Goal: Task Accomplishment & Management: Use online tool/utility

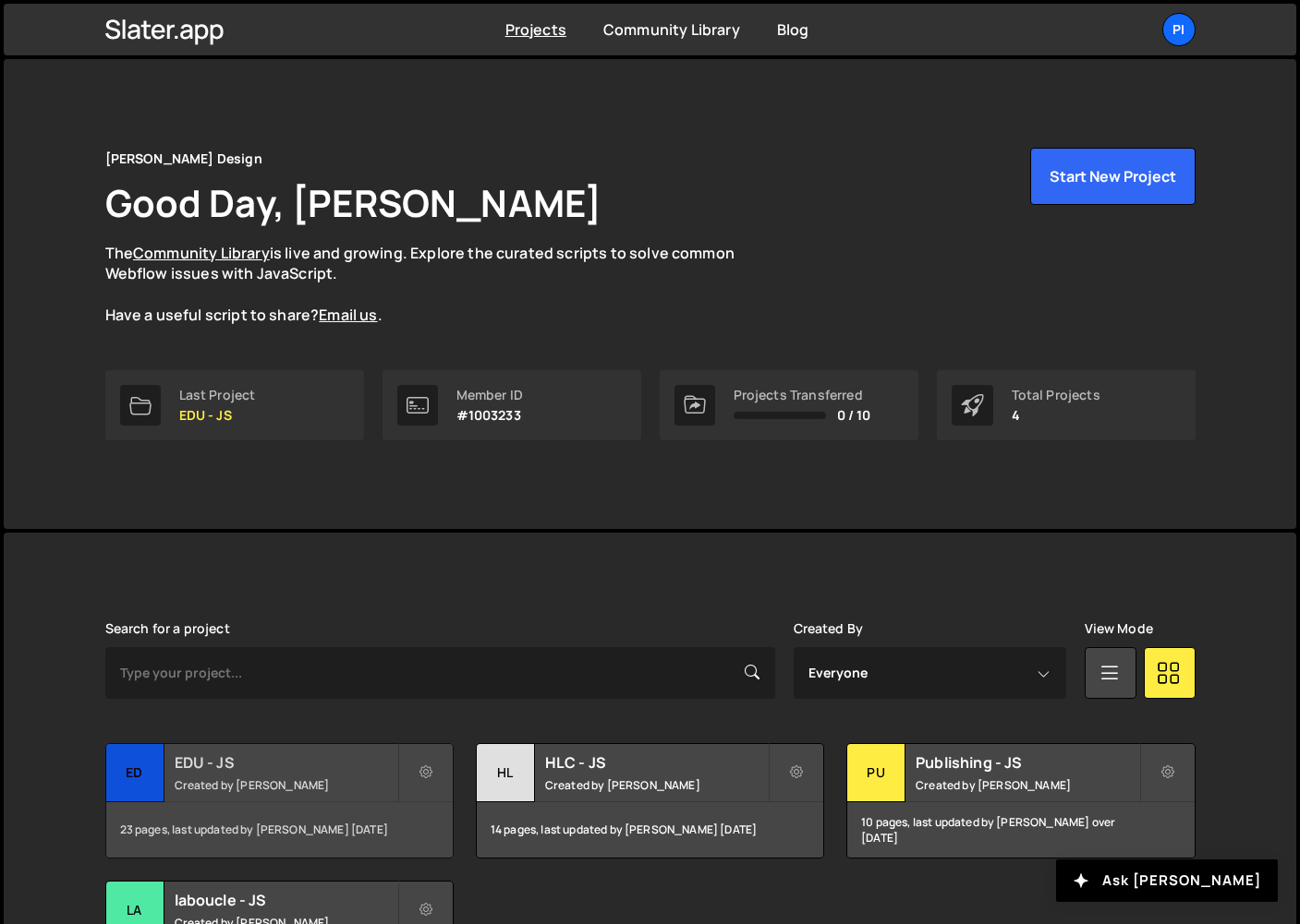
click at [233, 782] on small "Created by Pierre-Louis Labonne" at bounding box center [286, 785] width 223 height 16
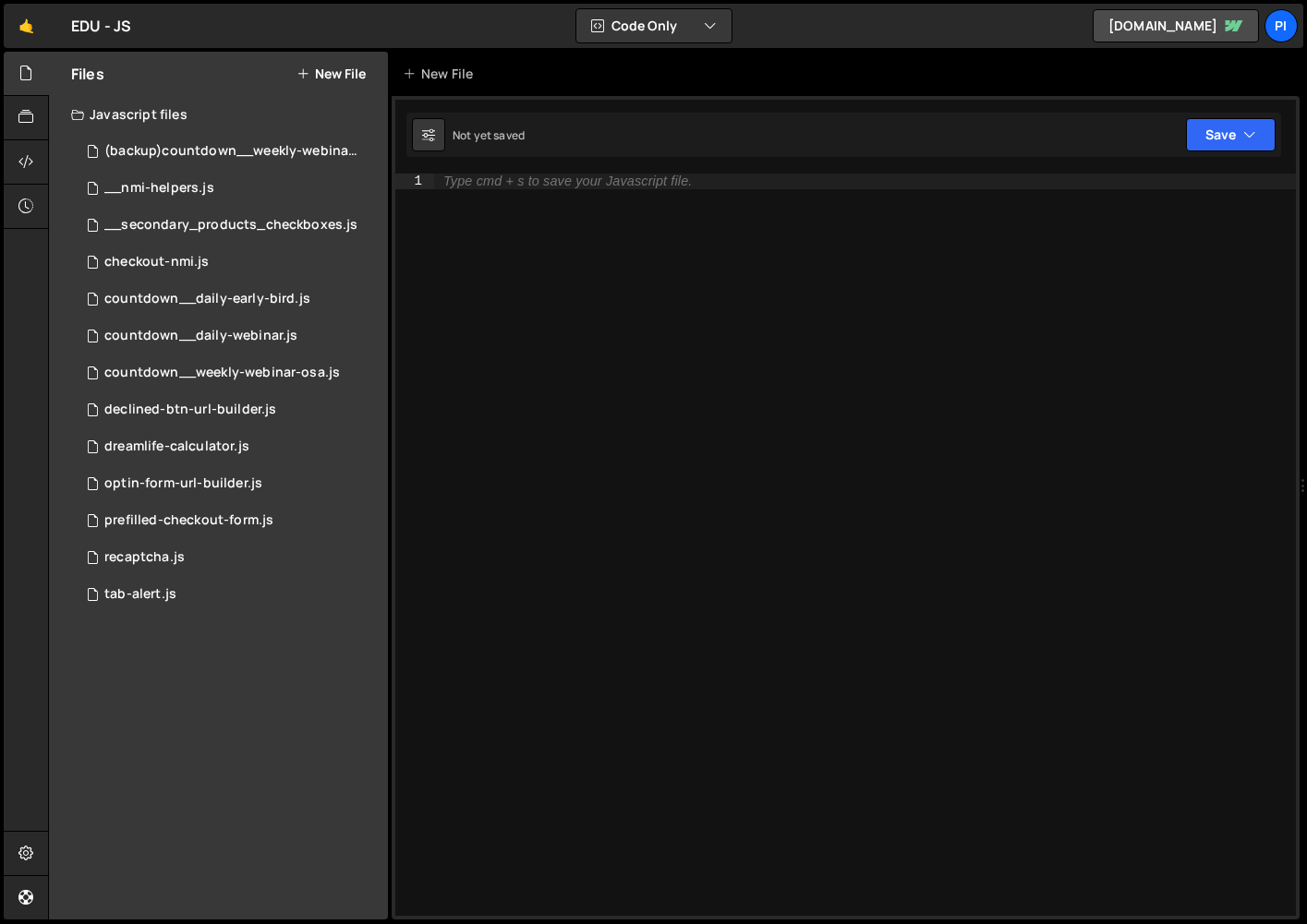
click at [100, 30] on div "EDU - JS ⚠️ Code is being edited in another browser" at bounding box center [102, 25] width 61 height 22
click at [26, 29] on link "🤙" at bounding box center [26, 25] width 45 height 44
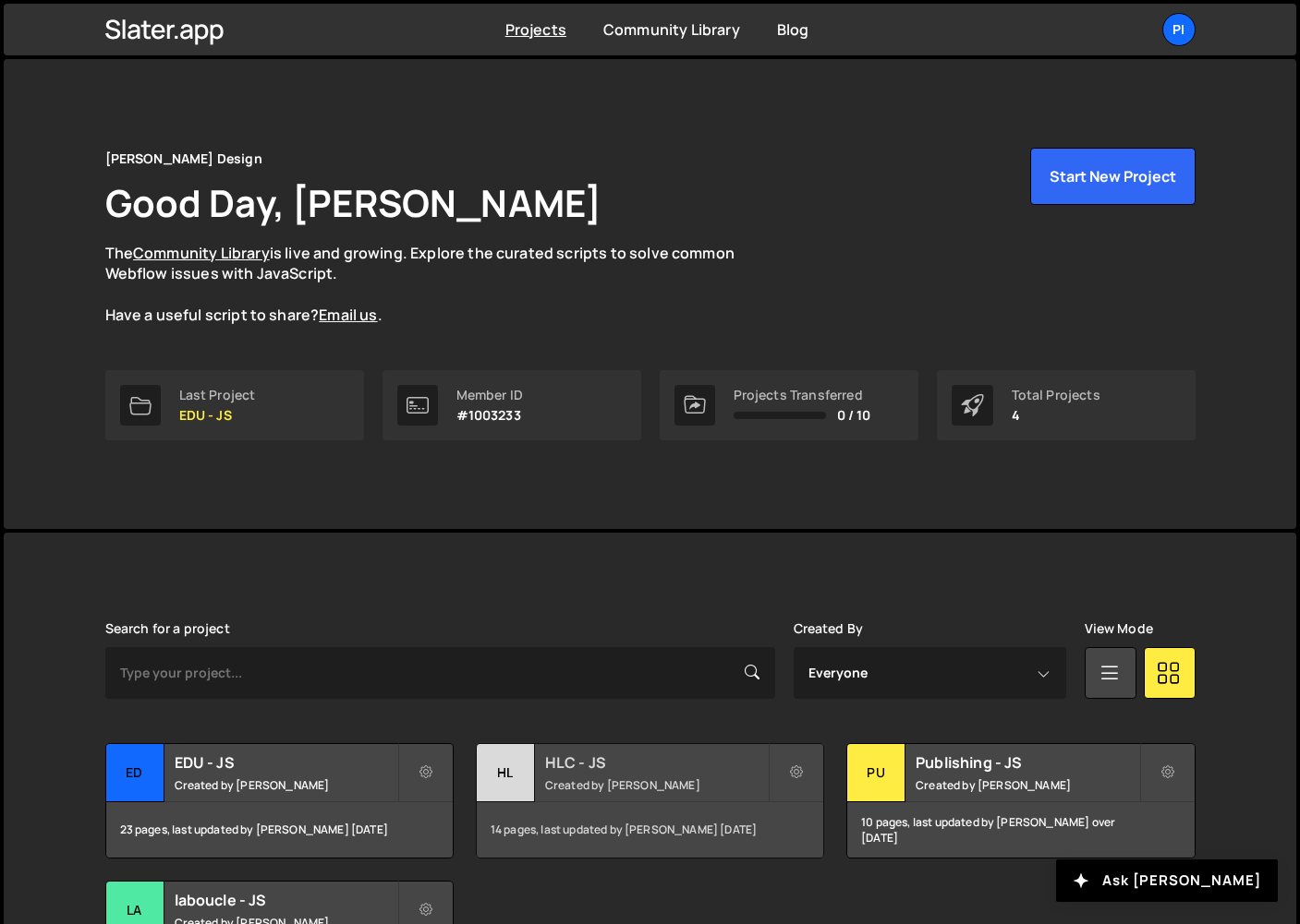
click at [523, 772] on div "HL" at bounding box center [506, 774] width 59 height 59
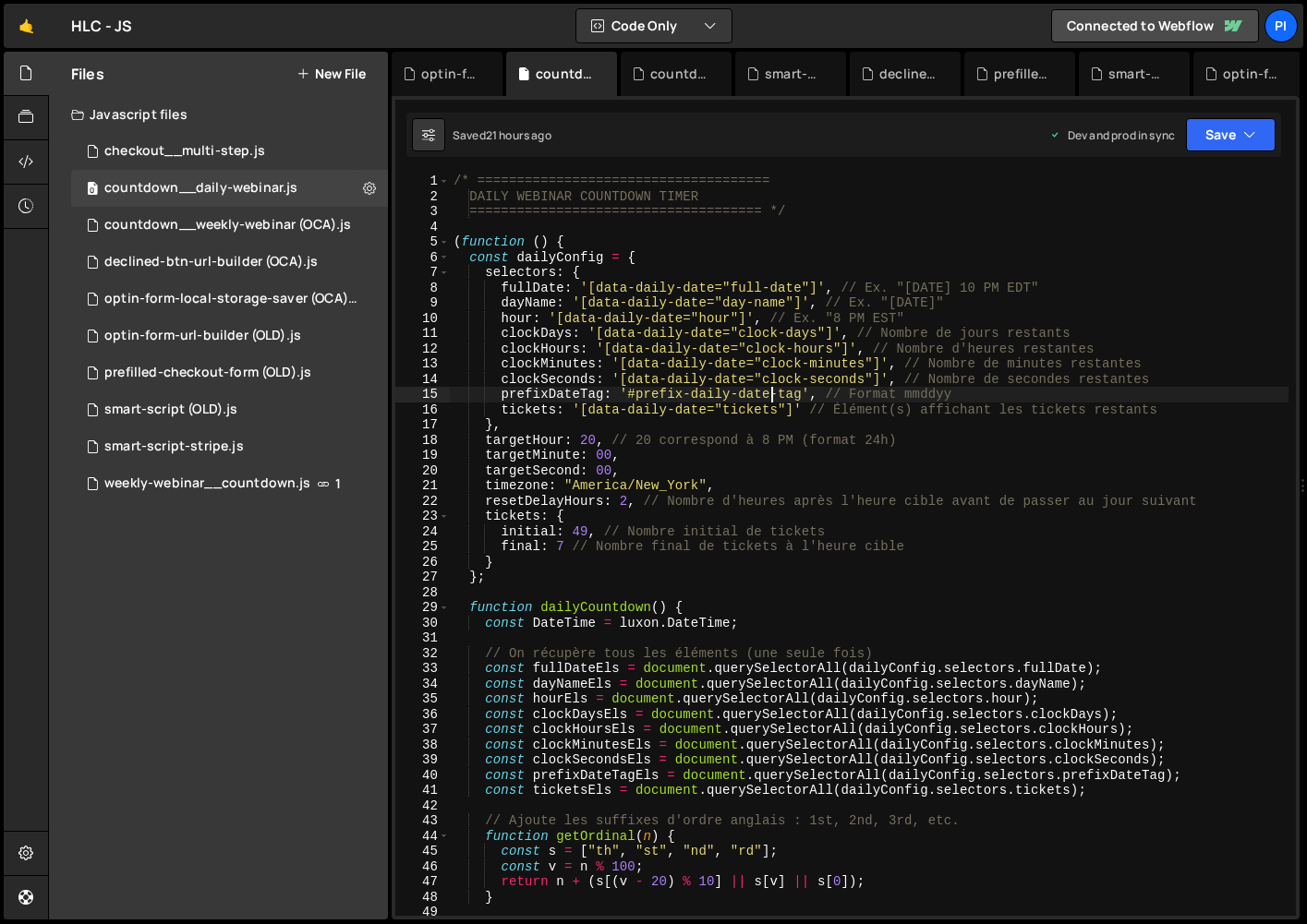
click at [770, 393] on div "/* ===================================== DAILY WEBINAR COUNTDOWN TIMER ========…" at bounding box center [869, 560] width 838 height 773
click at [855, 390] on div "/* ===================================== DAILY WEBINAR COUNTDOWN TIMER ========…" at bounding box center [869, 560] width 838 height 773
drag, startPoint x: 673, startPoint y: 393, endPoint x: 732, endPoint y: 396, distance: 59.1
click at [732, 396] on div "/* ===================================== DAILY WEBINAR COUNTDOWN TIMER ========…" at bounding box center [869, 560] width 838 height 773
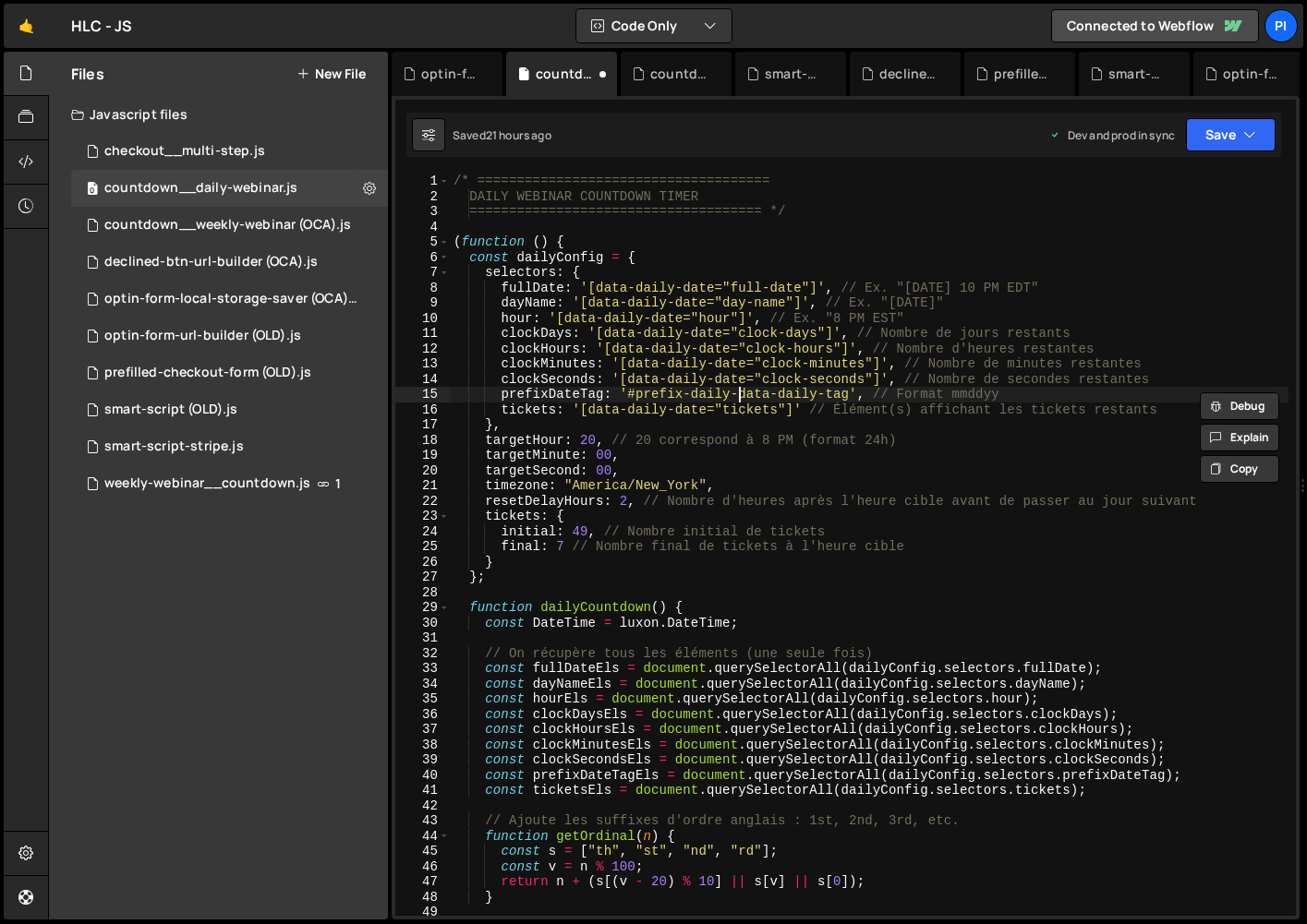
click at [740, 400] on div "/* ===================================== DAILY WEBINAR COUNTDOWN TIMER ========…" at bounding box center [869, 560] width 838 height 773
drag, startPoint x: 741, startPoint y: 397, endPoint x: 697, endPoint y: 396, distance: 44.0
click at [697, 397] on div "/* ===================================== DAILY WEBINAR COUNTDOWN TIMER ========…" at bounding box center [869, 560] width 838 height 773
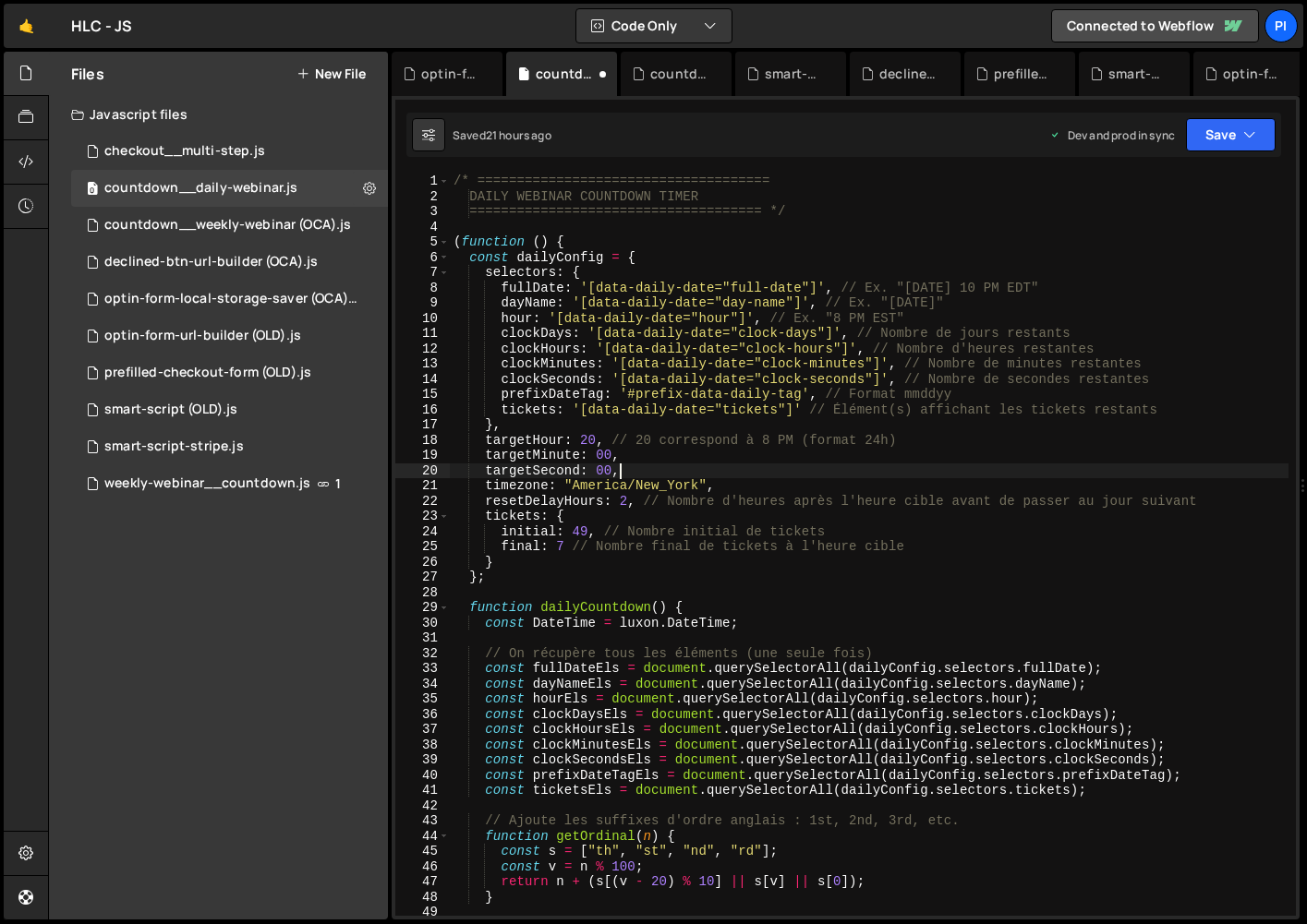
click at [768, 464] on div "/* ===================================== DAILY WEBINAR COUNTDOWN TIMER ========…" at bounding box center [869, 560] width 838 height 773
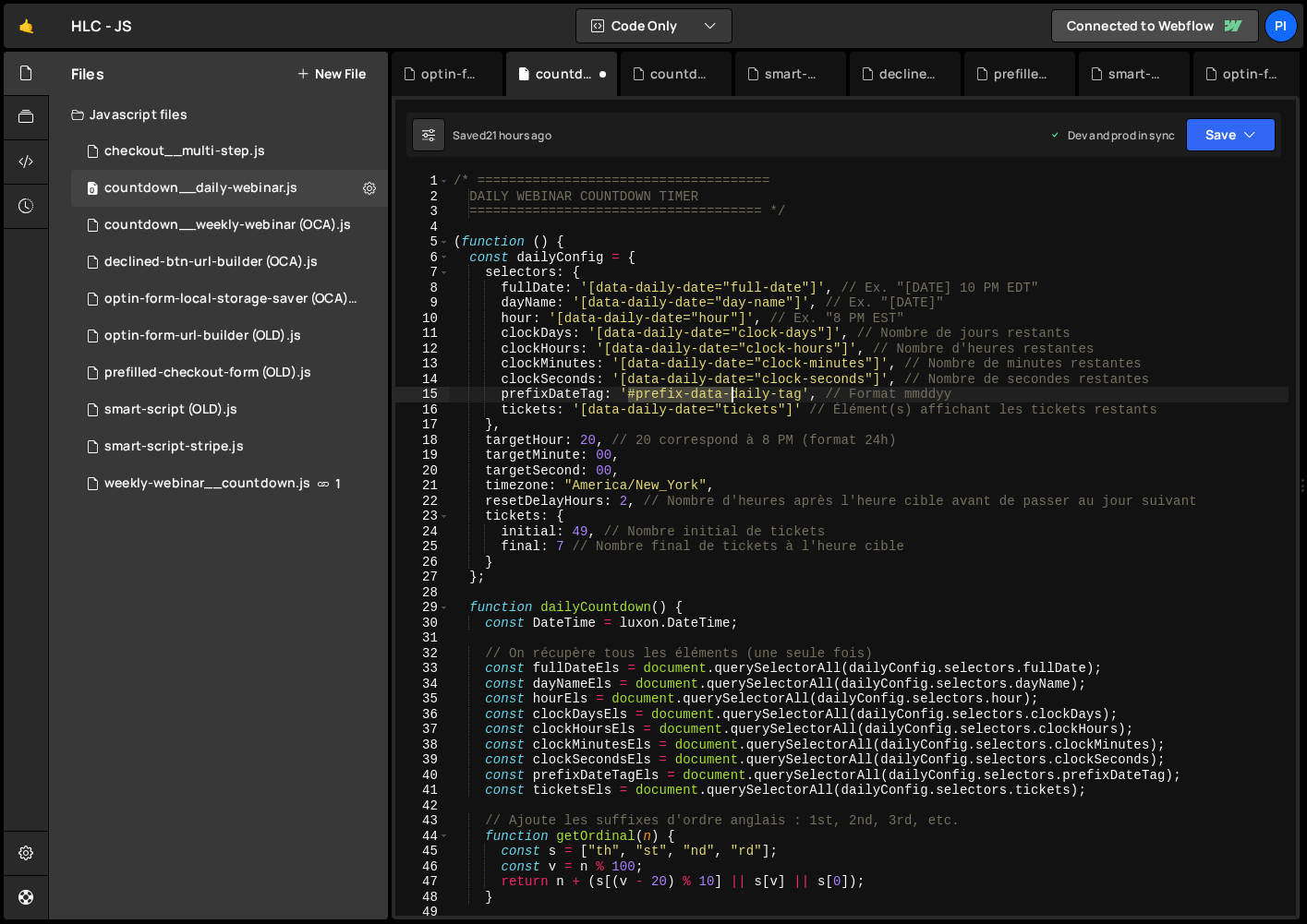
drag, startPoint x: 629, startPoint y: 395, endPoint x: 734, endPoint y: 395, distance: 105.0
click at [734, 395] on div "/* ===================================== DAILY WEBINAR COUNTDOWN TIMER ========…" at bounding box center [869, 560] width 838 height 773
click at [771, 401] on div "/* ===================================== DAILY WEBINAR COUNTDOWN TIMER ========…" at bounding box center [869, 560] width 838 height 773
click at [796, 397] on div "/* ===================================== DAILY WEBINAR COUNTDOWN TIMER ========…" at bounding box center [869, 560] width 838 height 773
drag, startPoint x: 799, startPoint y: 396, endPoint x: 638, endPoint y: 400, distance: 161.0
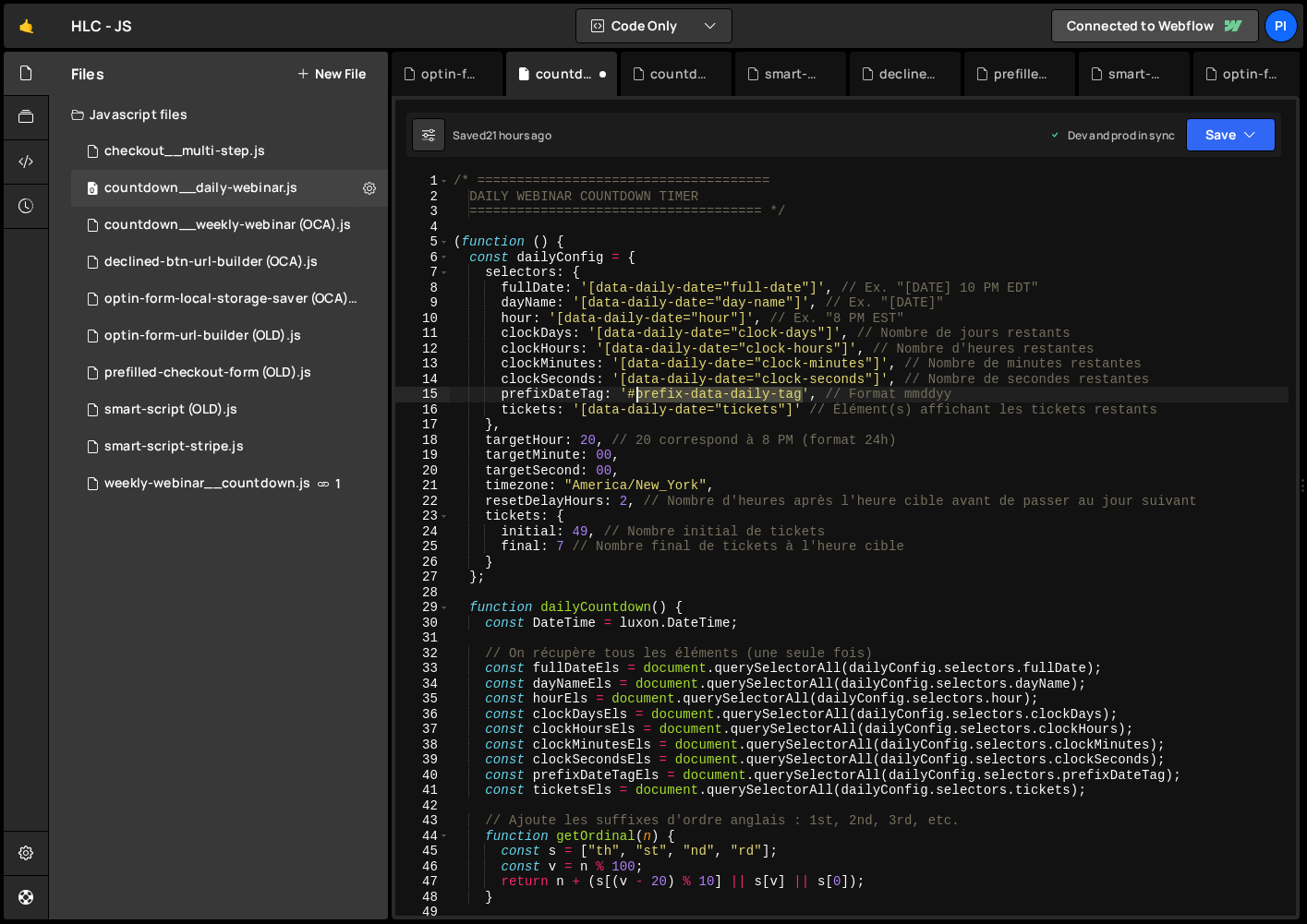
click at [638, 400] on div "/* ===================================== DAILY WEBINAR COUNTDOWN TIMER ========…" at bounding box center [869, 560] width 838 height 773
click at [710, 392] on div "/* ===================================== DAILY WEBINAR COUNTDOWN TIMER ========…" at bounding box center [869, 544] width 838 height 743
click at [777, 394] on div "/* ===================================== DAILY WEBINAR COUNTDOWN TIMER ========…" at bounding box center [869, 560] width 838 height 773
drag, startPoint x: 733, startPoint y: 395, endPoint x: 698, endPoint y: 395, distance: 35.0
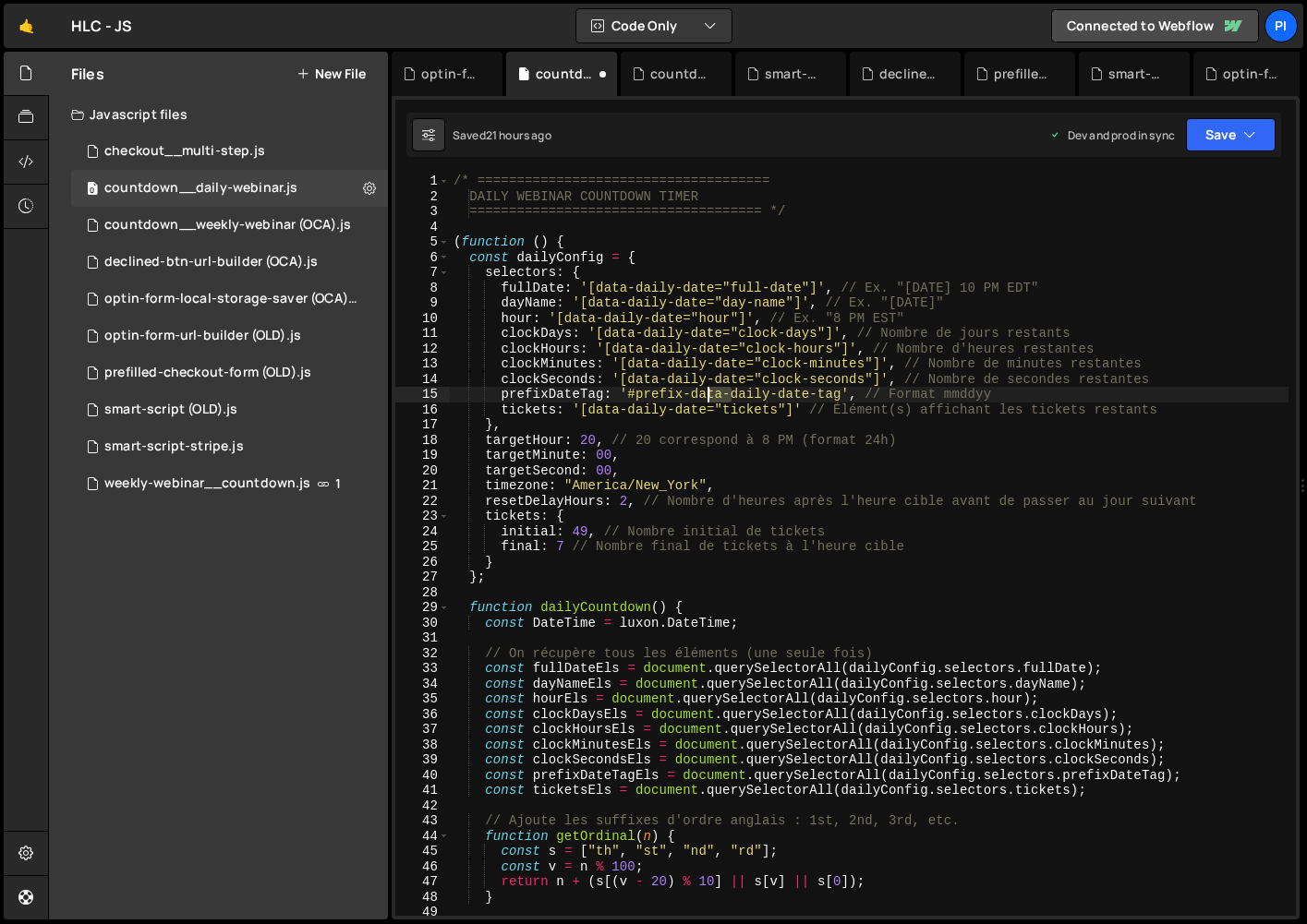
click at [698, 395] on div "/* ===================================== DAILY WEBINAR COUNTDOWN TIMER ========…" at bounding box center [869, 560] width 838 height 773
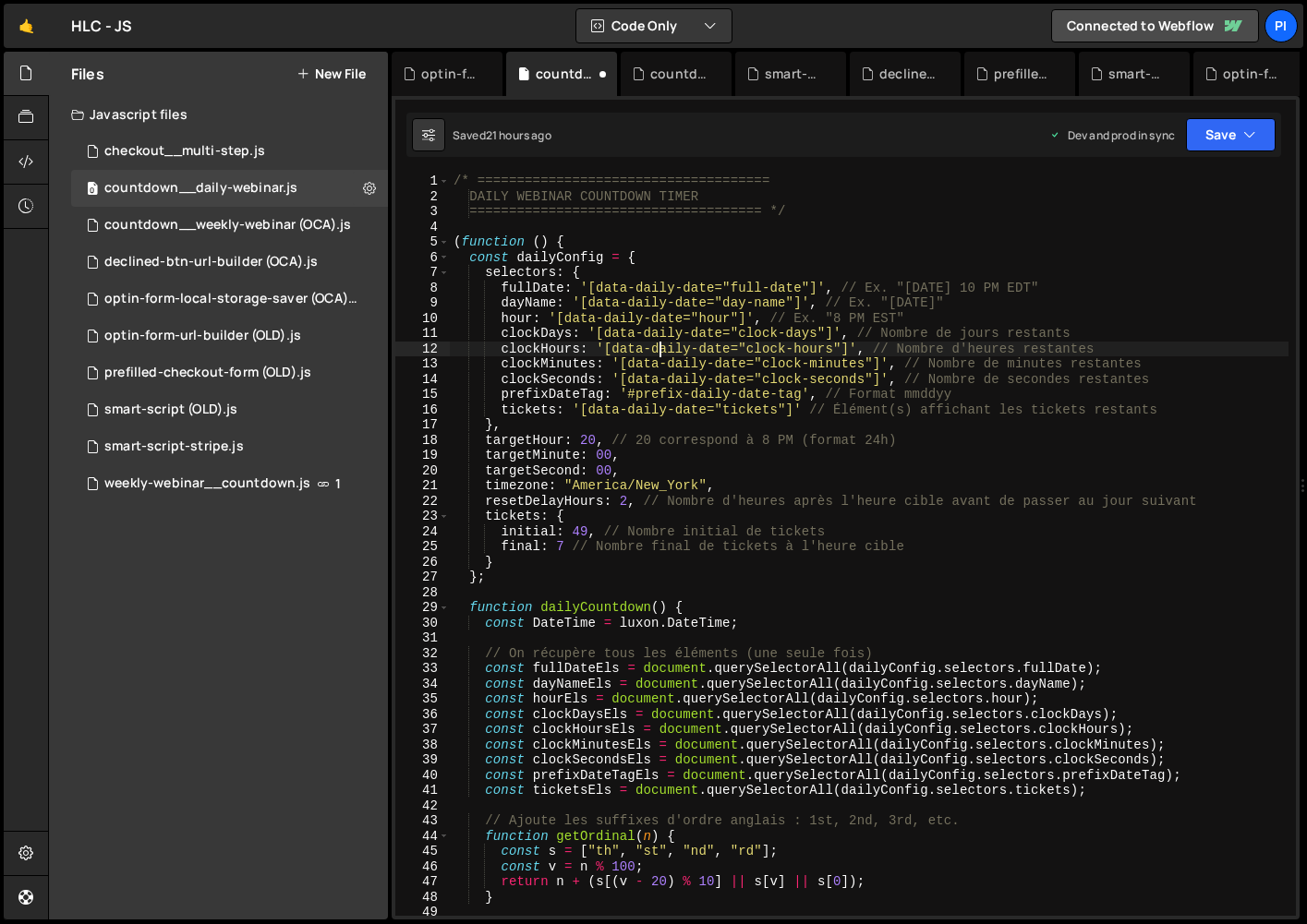
click at [656, 355] on div "/* ===================================== DAILY WEBINAR COUNTDOWN TIMER ========…" at bounding box center [869, 560] width 838 height 773
click at [653, 389] on div "/* ===================================== DAILY WEBINAR COUNTDOWN TIMER ========…" at bounding box center [869, 560] width 838 height 773
drag, startPoint x: 734, startPoint y: 396, endPoint x: 708, endPoint y: 396, distance: 26.0
click at [708, 396] on div "/* ===================================== DAILY WEBINAR COUNTDOWN TIMER ========…" at bounding box center [869, 560] width 838 height 773
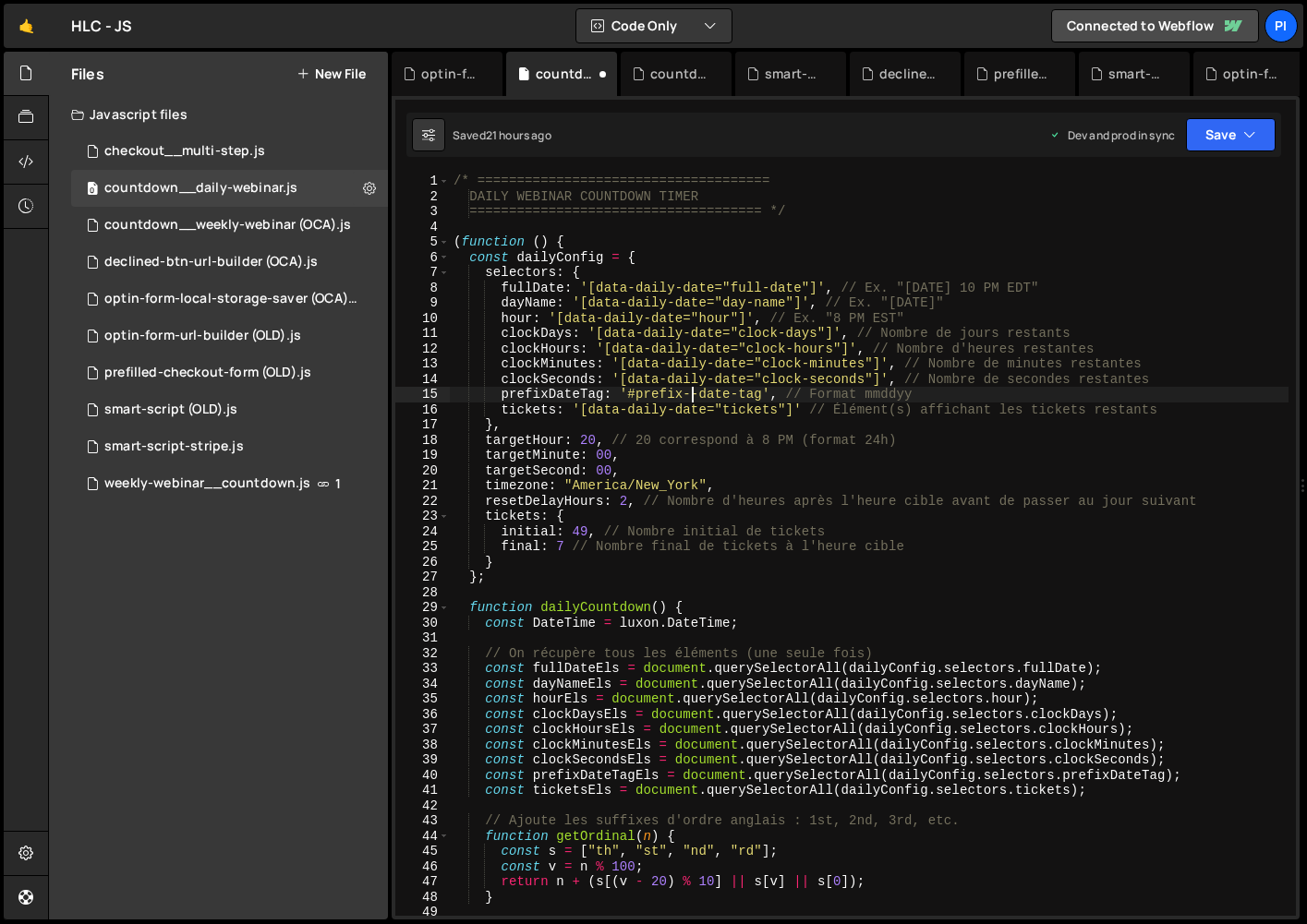
type textarea "prefixDateTag: '#prefix-date-tag', // Format mmddyy"
click at [1214, 130] on button "Save" at bounding box center [1231, 135] width 90 height 33
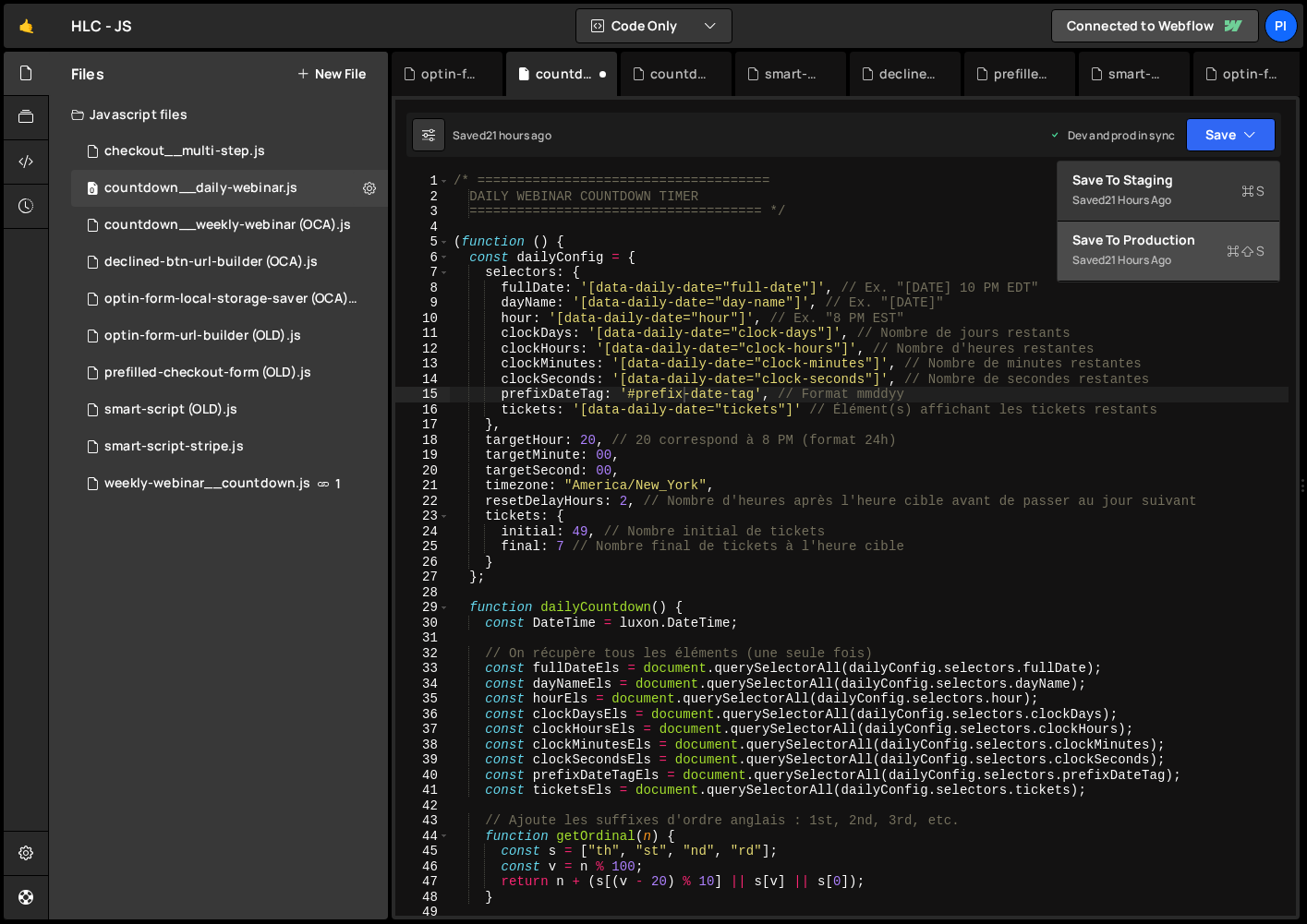
click at [1172, 246] on div "Save to Production S" at bounding box center [1168, 240] width 192 height 19
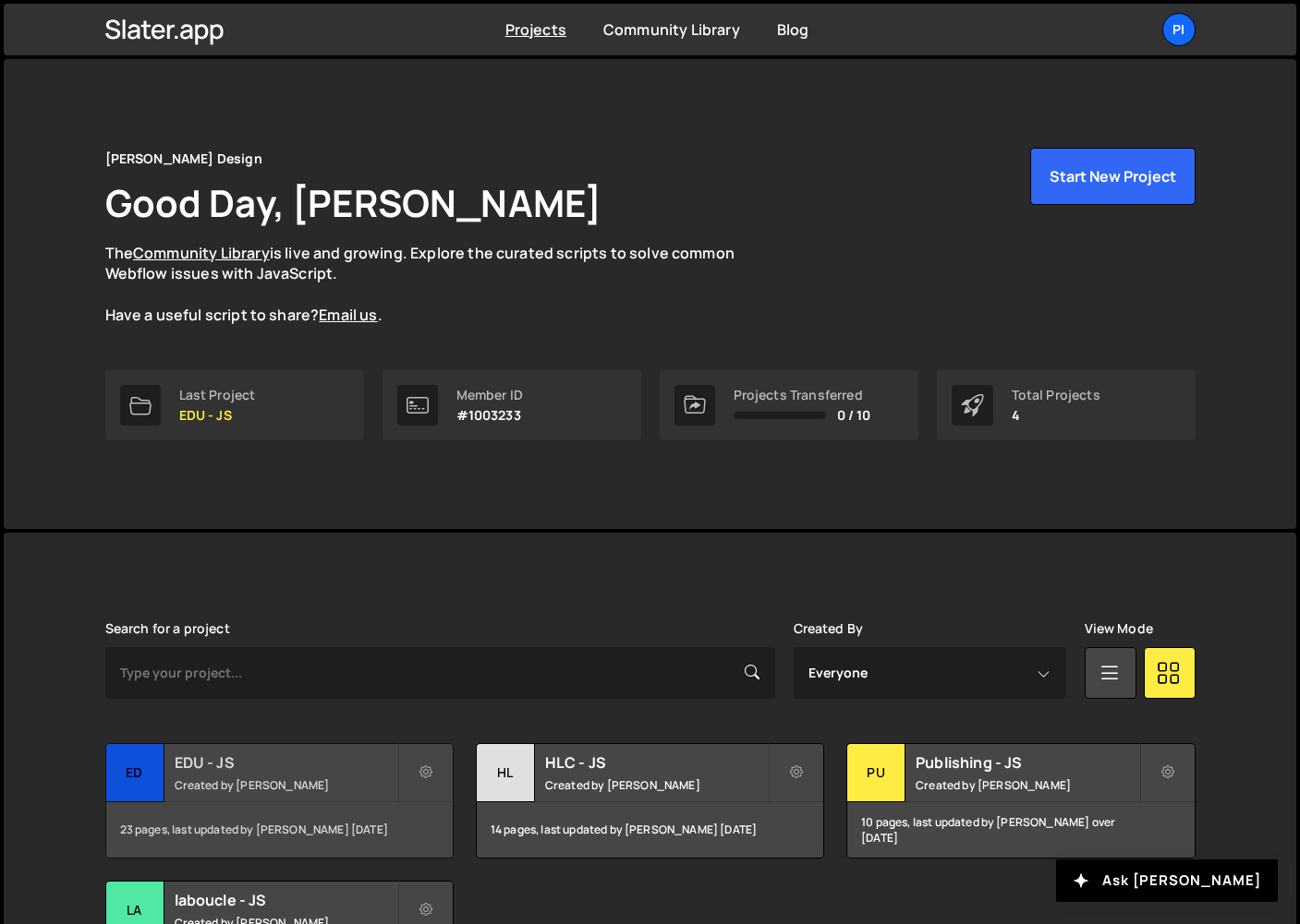
click at [160, 778] on div "ED" at bounding box center [136, 774] width 59 height 59
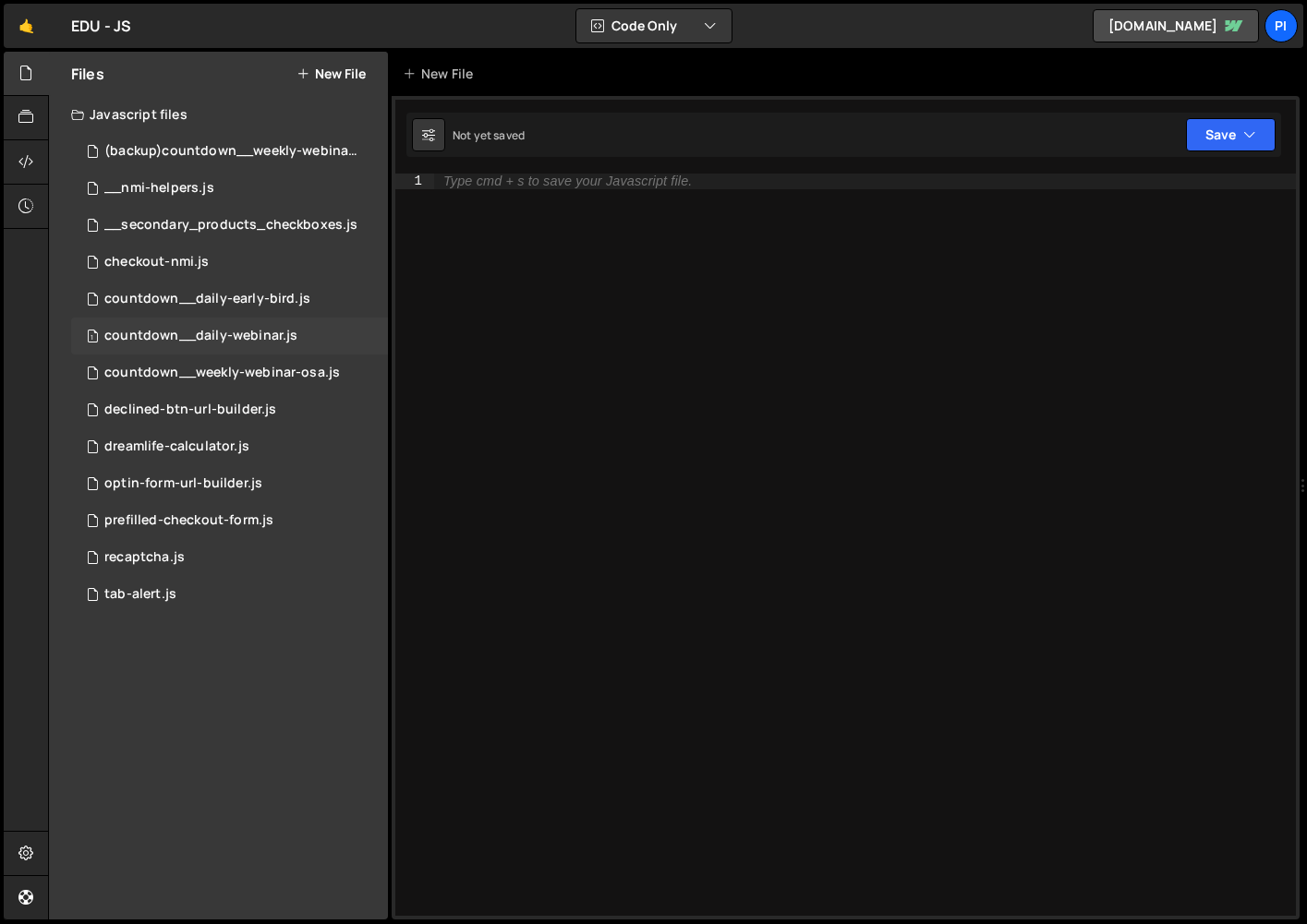
click at [248, 341] on div "countdown__daily-webinar.js" at bounding box center [201, 336] width 193 height 17
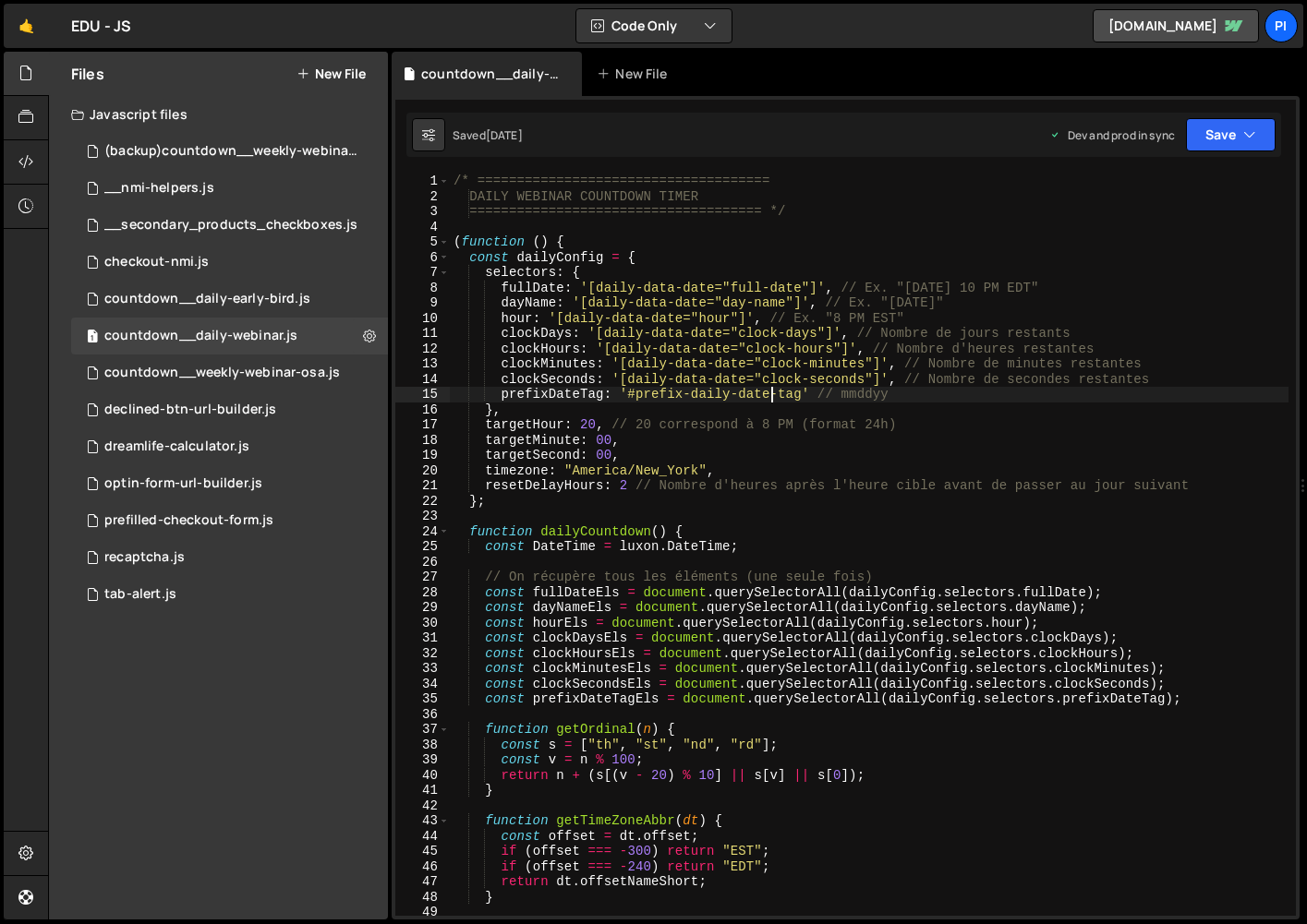
click at [771, 392] on div "/* ===================================== DAILY WEBINAR COUNTDOWN TIMER ========…" at bounding box center [869, 560] width 838 height 773
click at [737, 433] on div "/* ===================================== DAILY WEBINAR COUNTDOWN TIMER ========…" at bounding box center [869, 560] width 838 height 773
drag, startPoint x: 729, startPoint y: 396, endPoint x: 683, endPoint y: 396, distance: 46.0
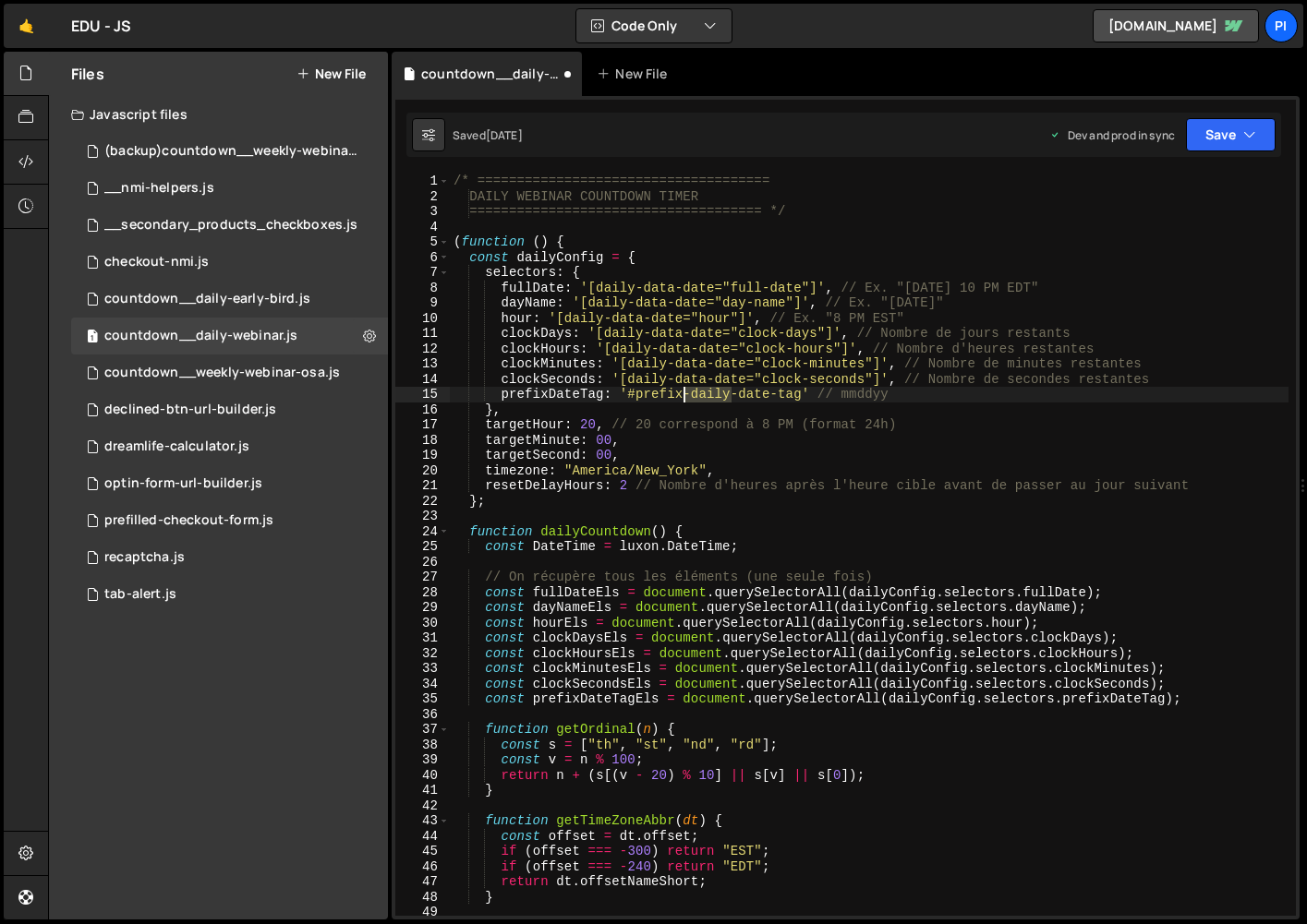
click at [683, 396] on div "/* ===================================== DAILY WEBINAR COUNTDOWN TIMER ========…" at bounding box center [869, 560] width 838 height 773
type textarea "prefixDateTag: '#prefix-date-tag' // mmddyy"
click at [627, 524] on div "/* ===================================== DAILY WEBINAR COUNTDOWN TIMER ========…" at bounding box center [869, 560] width 838 height 773
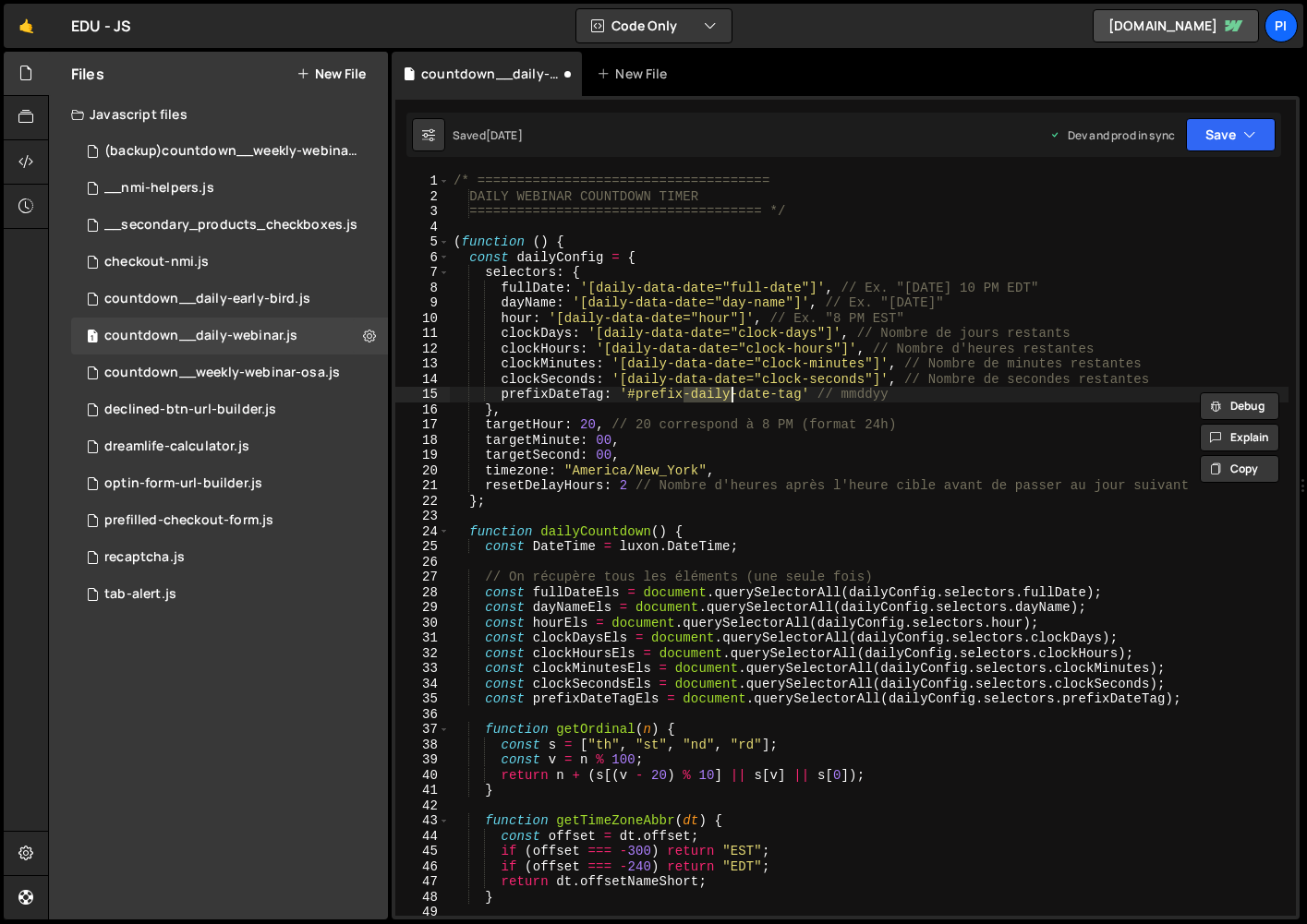
type textarea "prefixDateTag: '#prefix-daily-date-tag' // mmddyy"
click at [293, 371] on div "countdown__weekly-webinar-osa.js" at bounding box center [222, 373] width 235 height 17
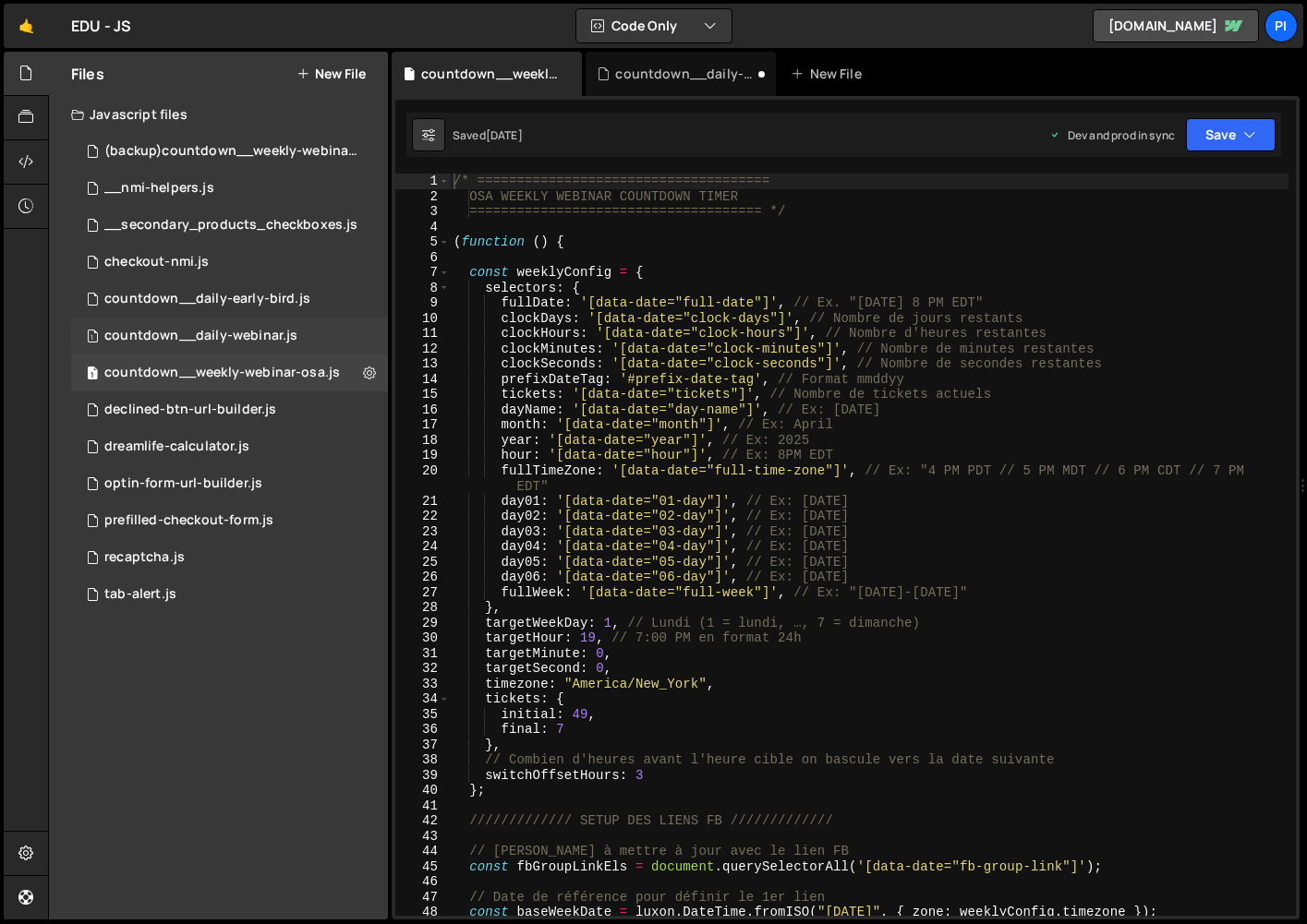
click at [165, 332] on div "countdown__daily-webinar.js" at bounding box center [201, 336] width 193 height 17
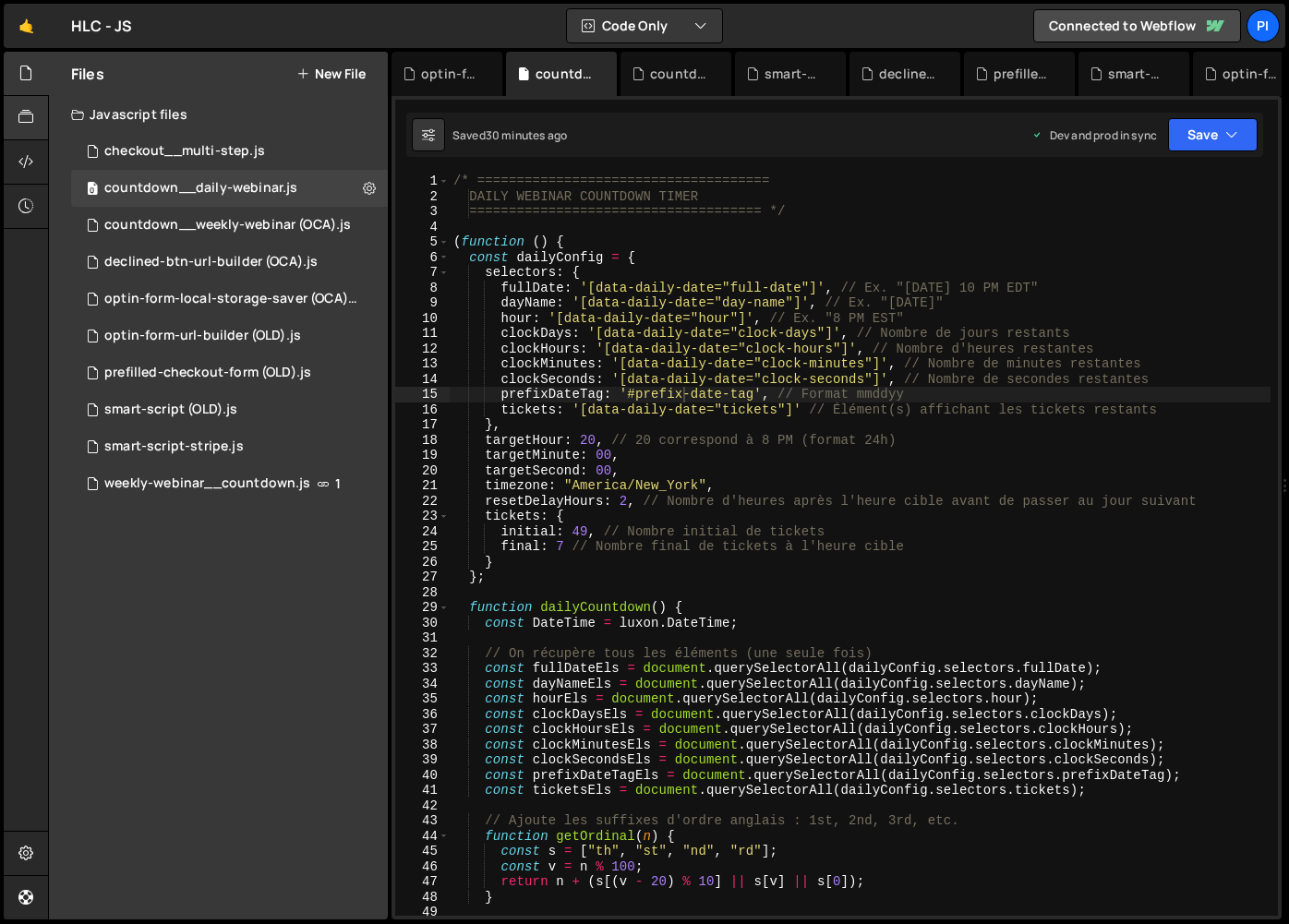
scroll to position [0, 25]
click at [21, 160] on icon at bounding box center [25, 161] width 15 height 20
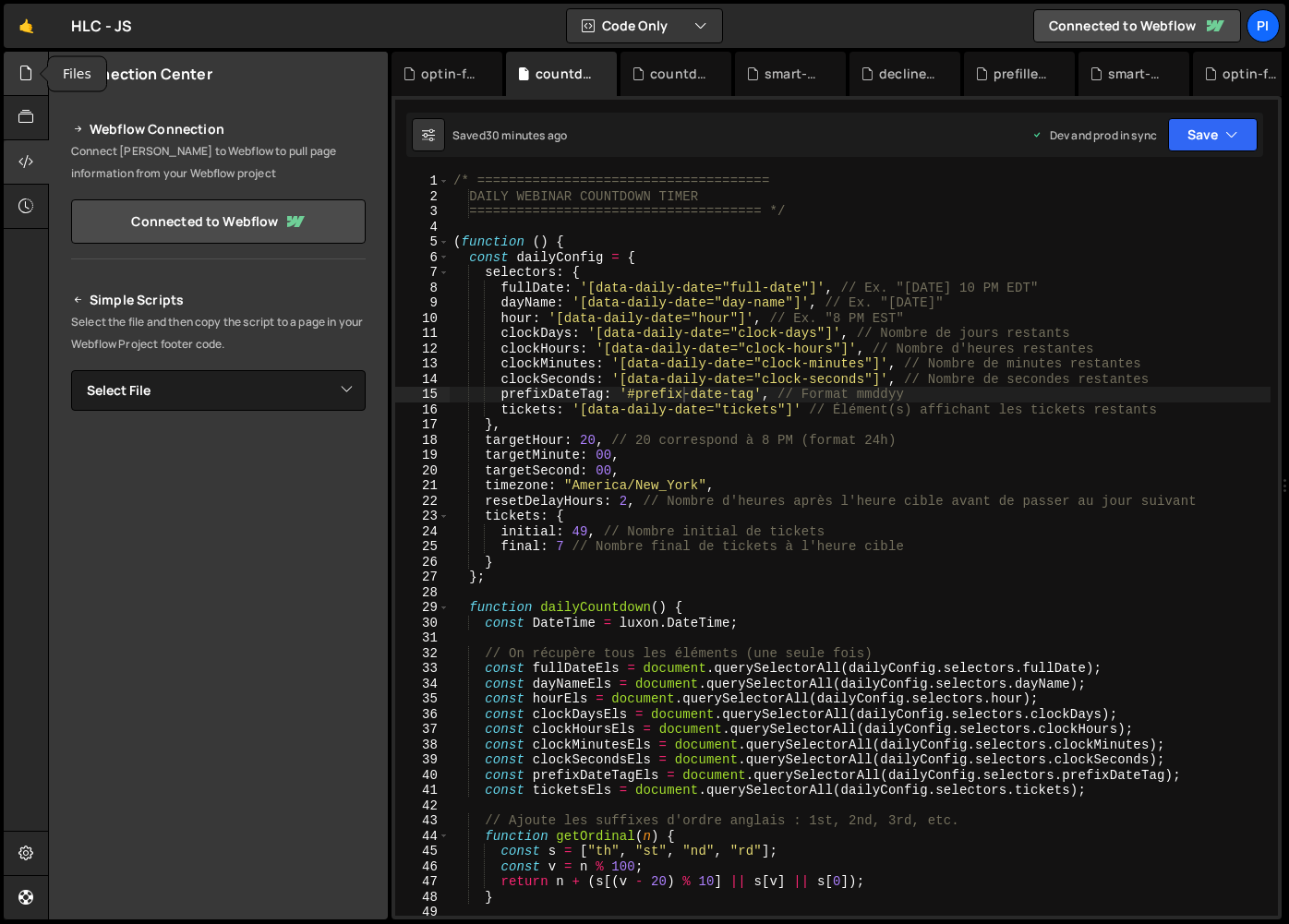
click at [32, 74] on icon at bounding box center [25, 72] width 15 height 20
